Goal: Task Accomplishment & Management: Use online tool/utility

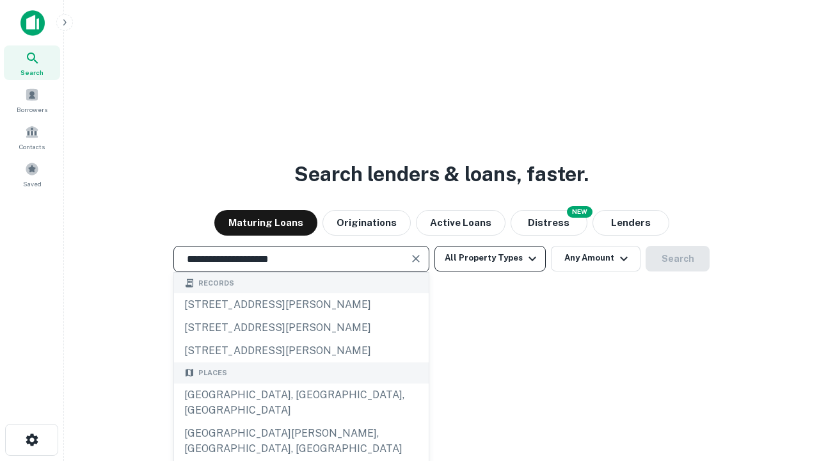
type input "**********"
click at [490, 258] on button "All Property Types" at bounding box center [490, 259] width 111 height 26
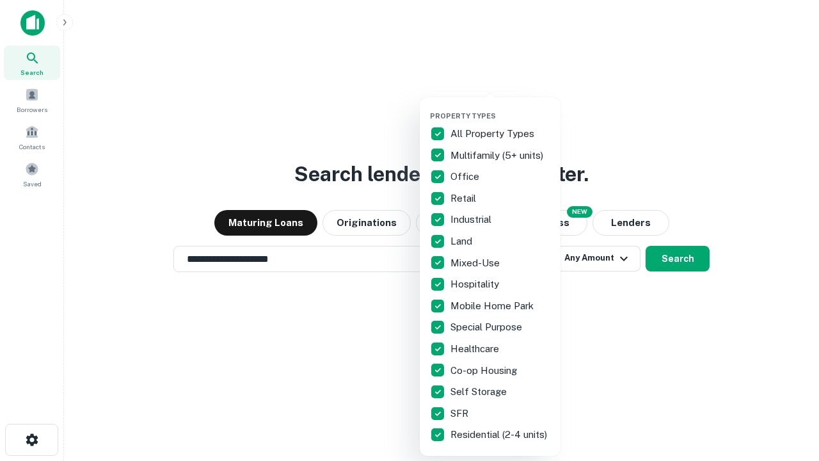
click at [501, 108] on button "button" at bounding box center [500, 108] width 141 height 1
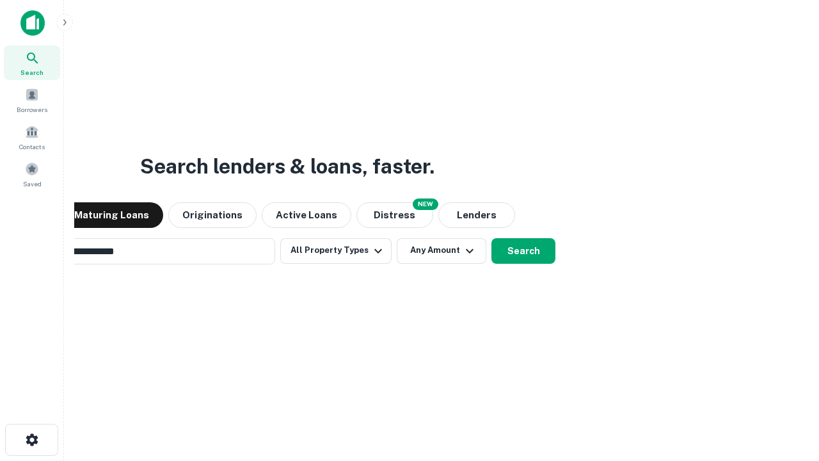
scroll to position [20, 0]
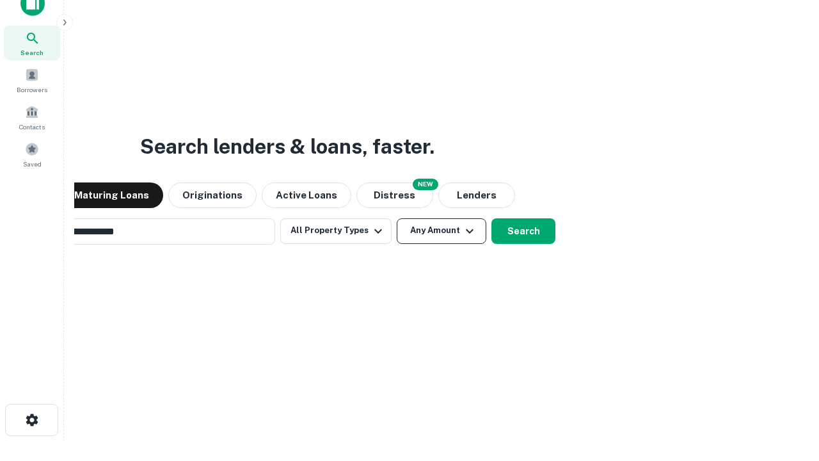
click at [397, 218] on button "Any Amount" at bounding box center [442, 231] width 90 height 26
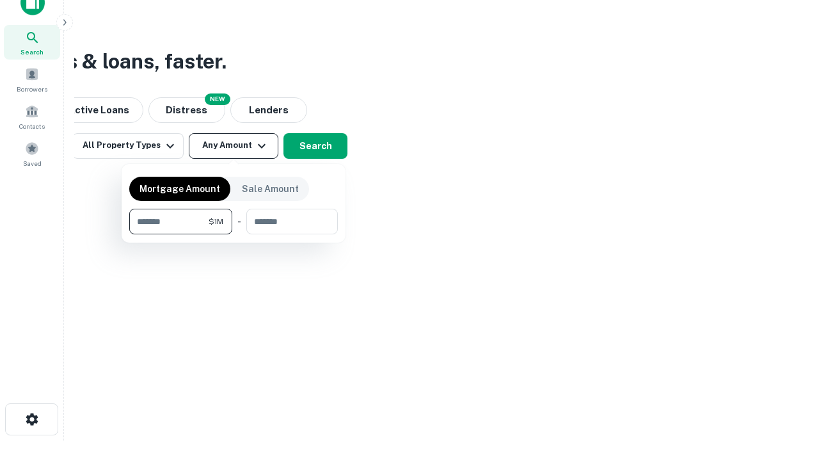
type input "*******"
click at [234, 234] on button "button" at bounding box center [233, 234] width 209 height 1
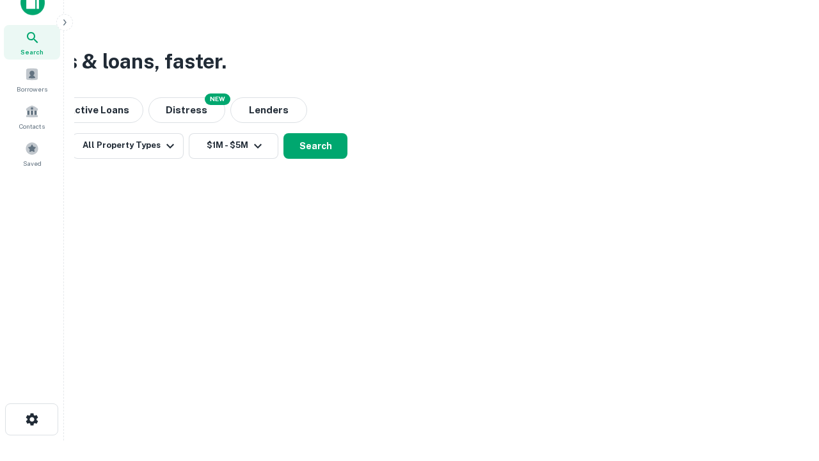
scroll to position [20, 0]
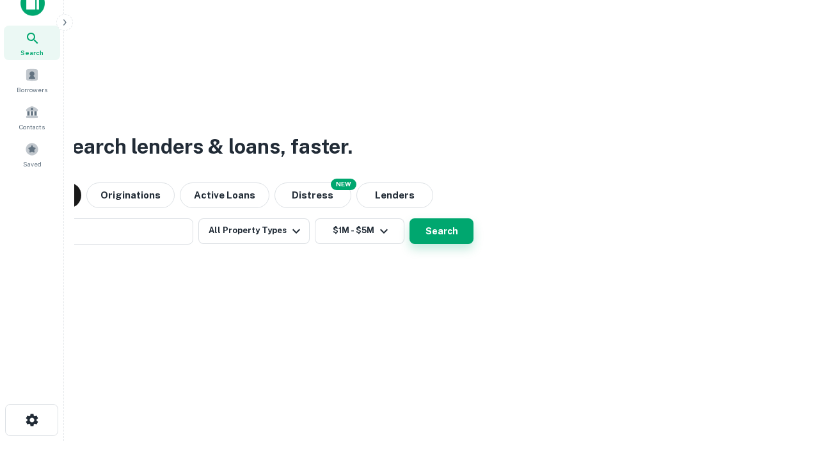
click at [410, 218] on button "Search" at bounding box center [442, 231] width 64 height 26
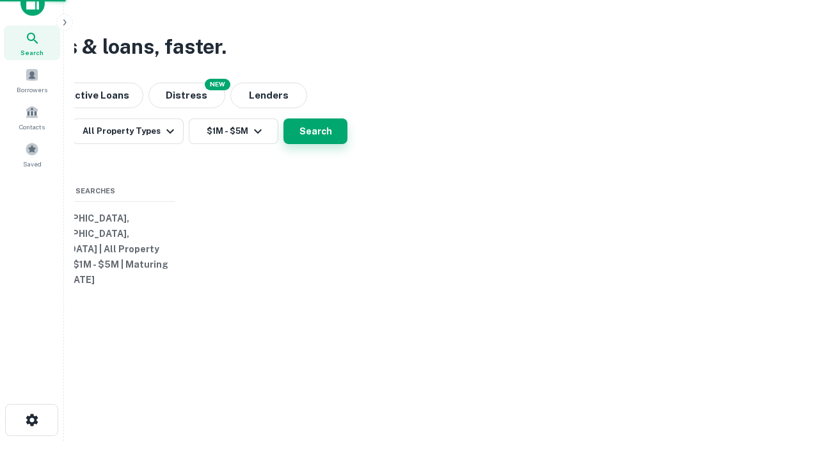
scroll to position [20, 0]
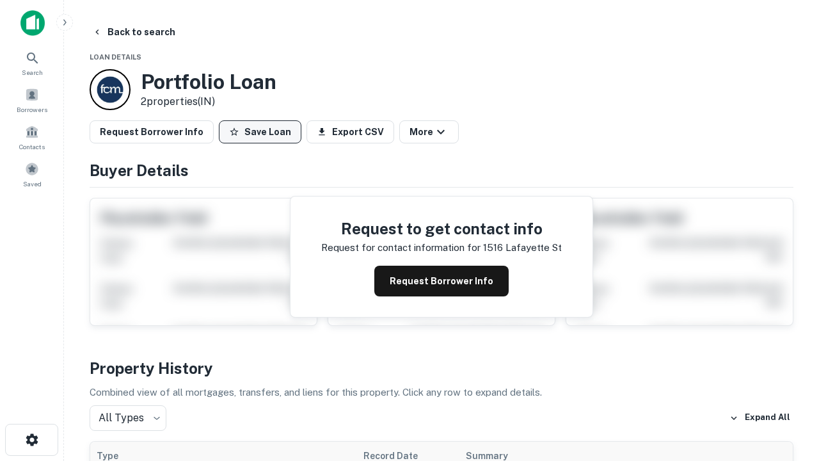
click at [260, 132] on button "Save Loan" at bounding box center [260, 131] width 83 height 23
click at [263, 132] on button "Save Loan" at bounding box center [260, 131] width 83 height 23
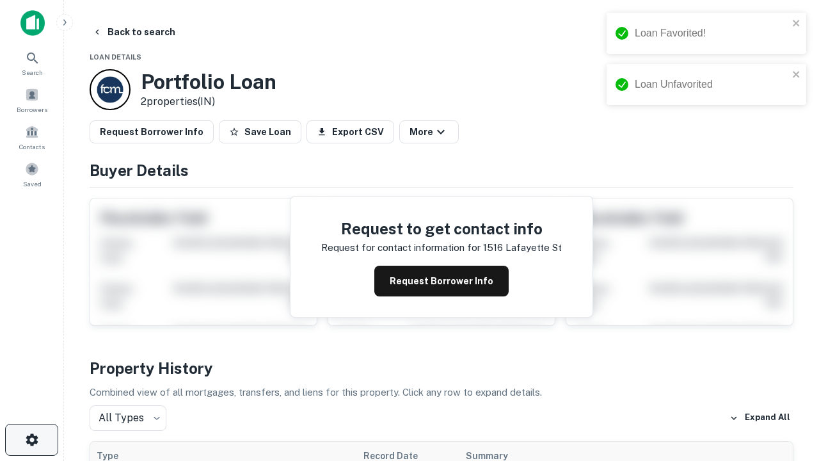
click at [31, 440] on icon "button" at bounding box center [31, 439] width 15 height 15
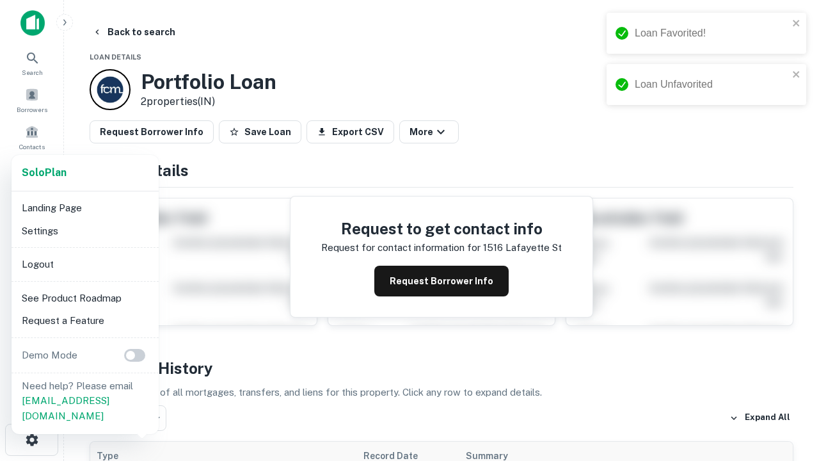
click at [84, 264] on li "Logout" at bounding box center [85, 264] width 137 height 23
